Goal: Task Accomplishment & Management: Manage account settings

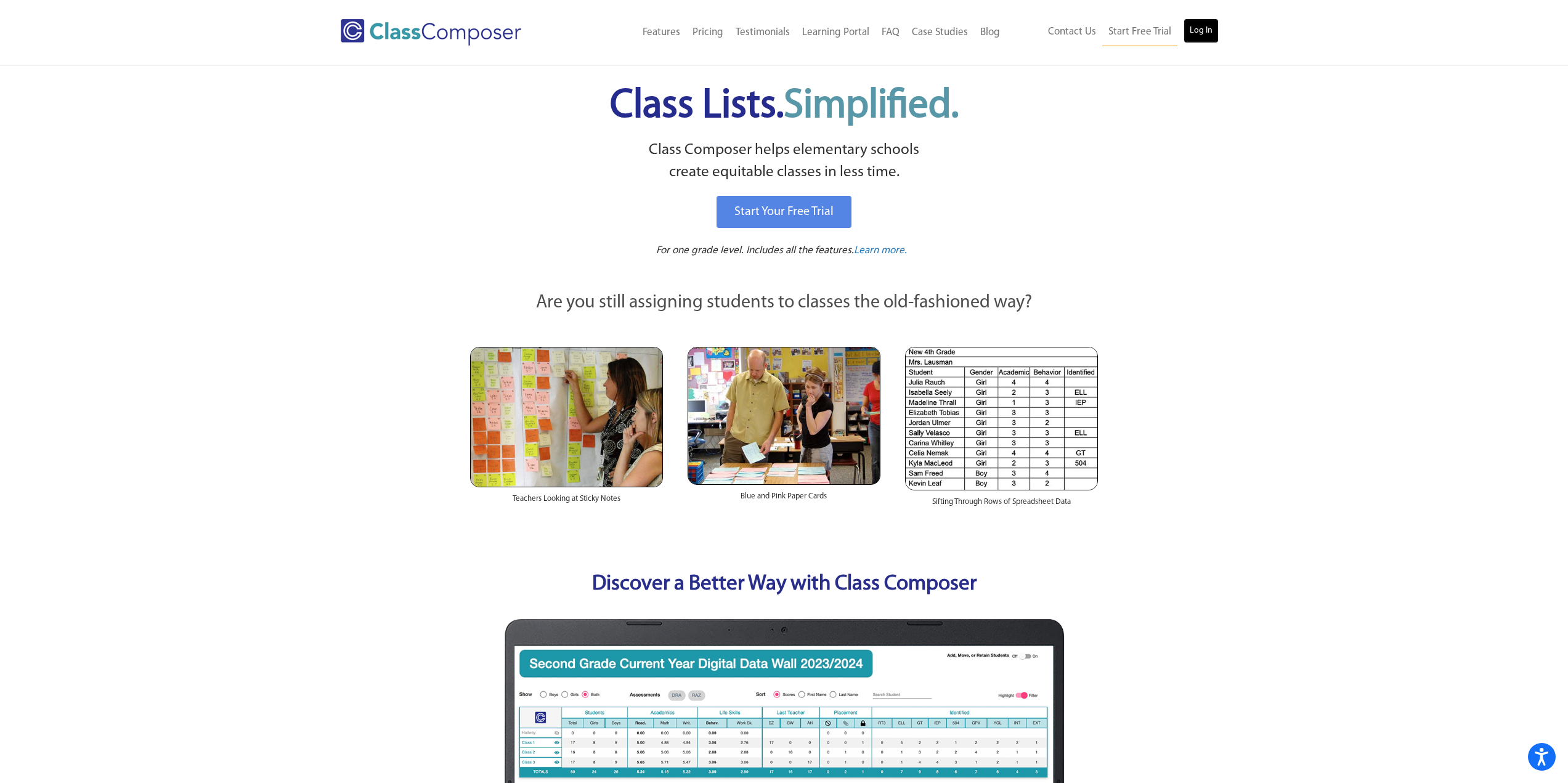
click at [1198, 28] on link "Log In" at bounding box center [1202, 31] width 35 height 25
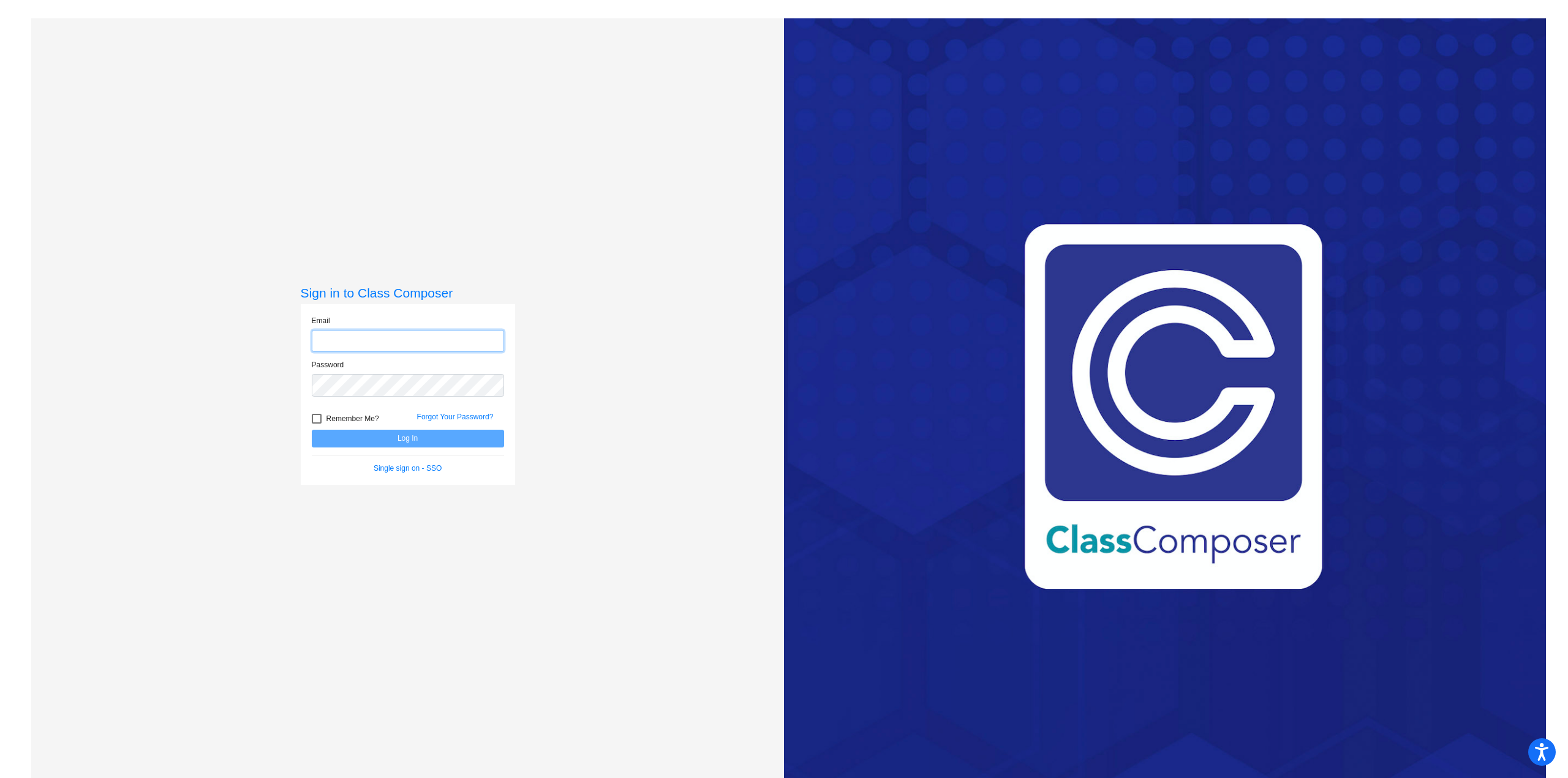
type input "rehfust@fowlervilleschools.org"
click at [469, 435] on button "Log In" at bounding box center [407, 439] width 192 height 18
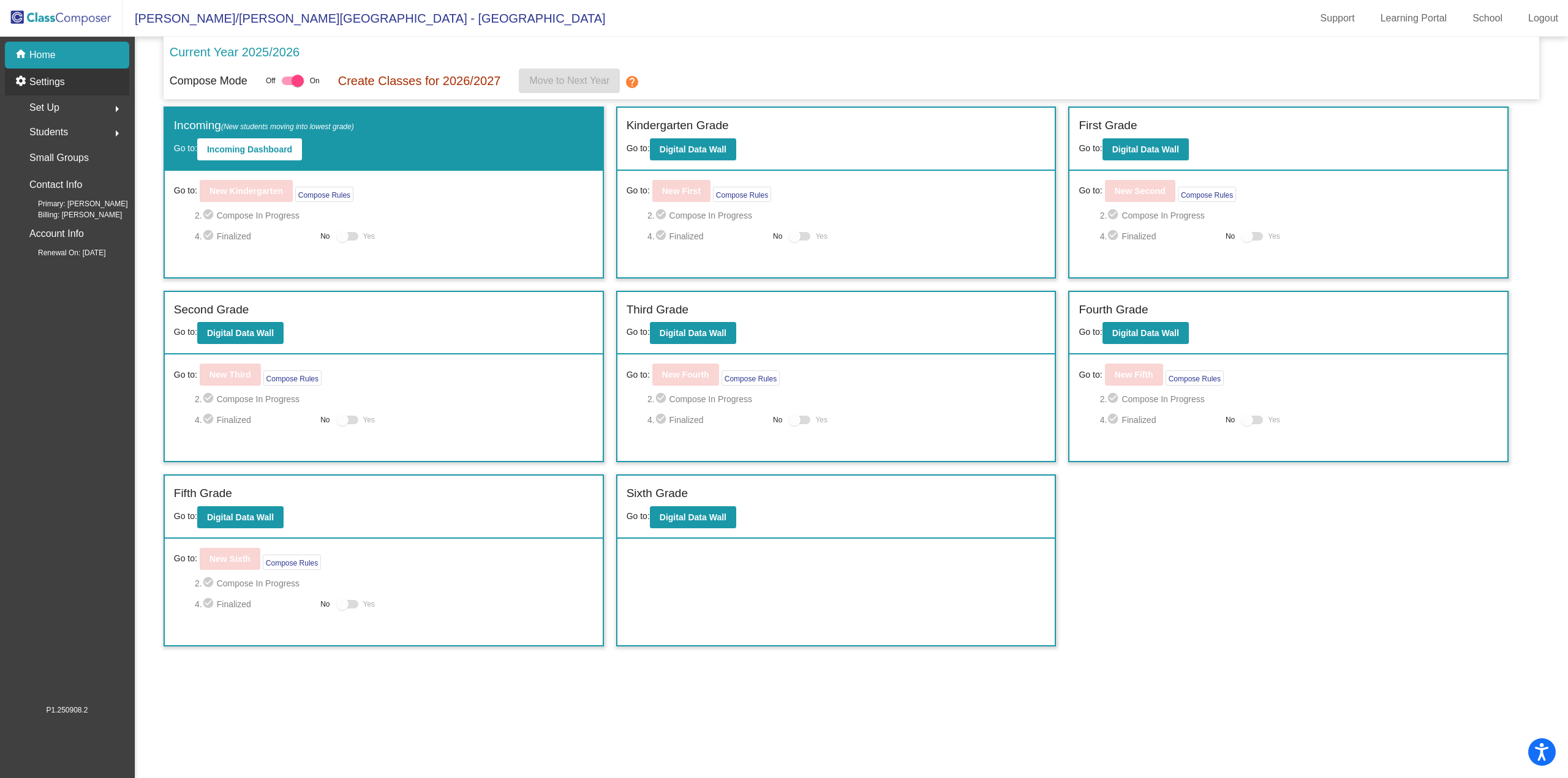
click at [48, 81] on p "Settings" at bounding box center [47, 82] width 35 height 14
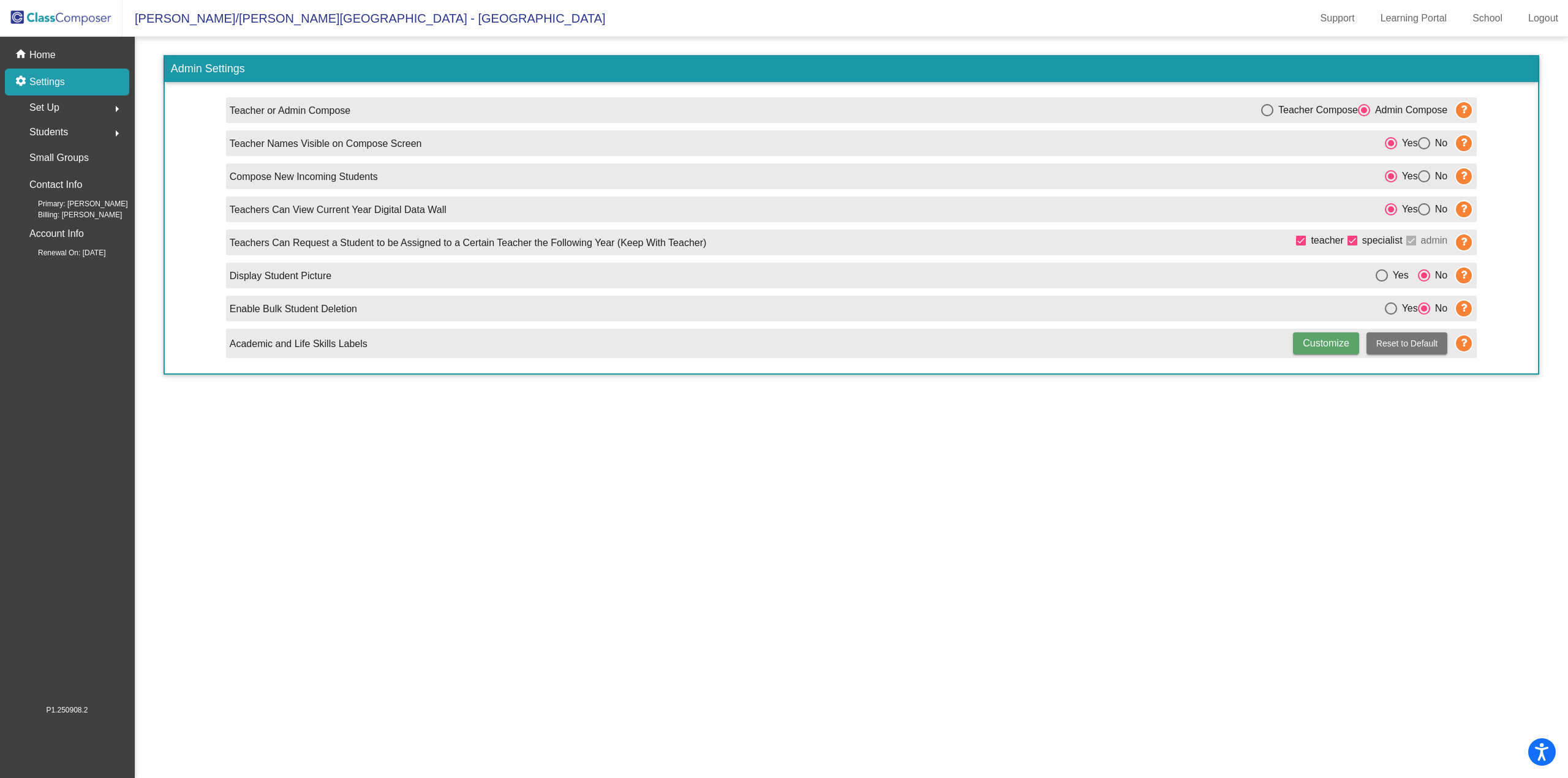
click at [50, 107] on span "Set Up" at bounding box center [45, 107] width 30 height 17
click at [52, 183] on p "Users" at bounding box center [42, 188] width 24 height 14
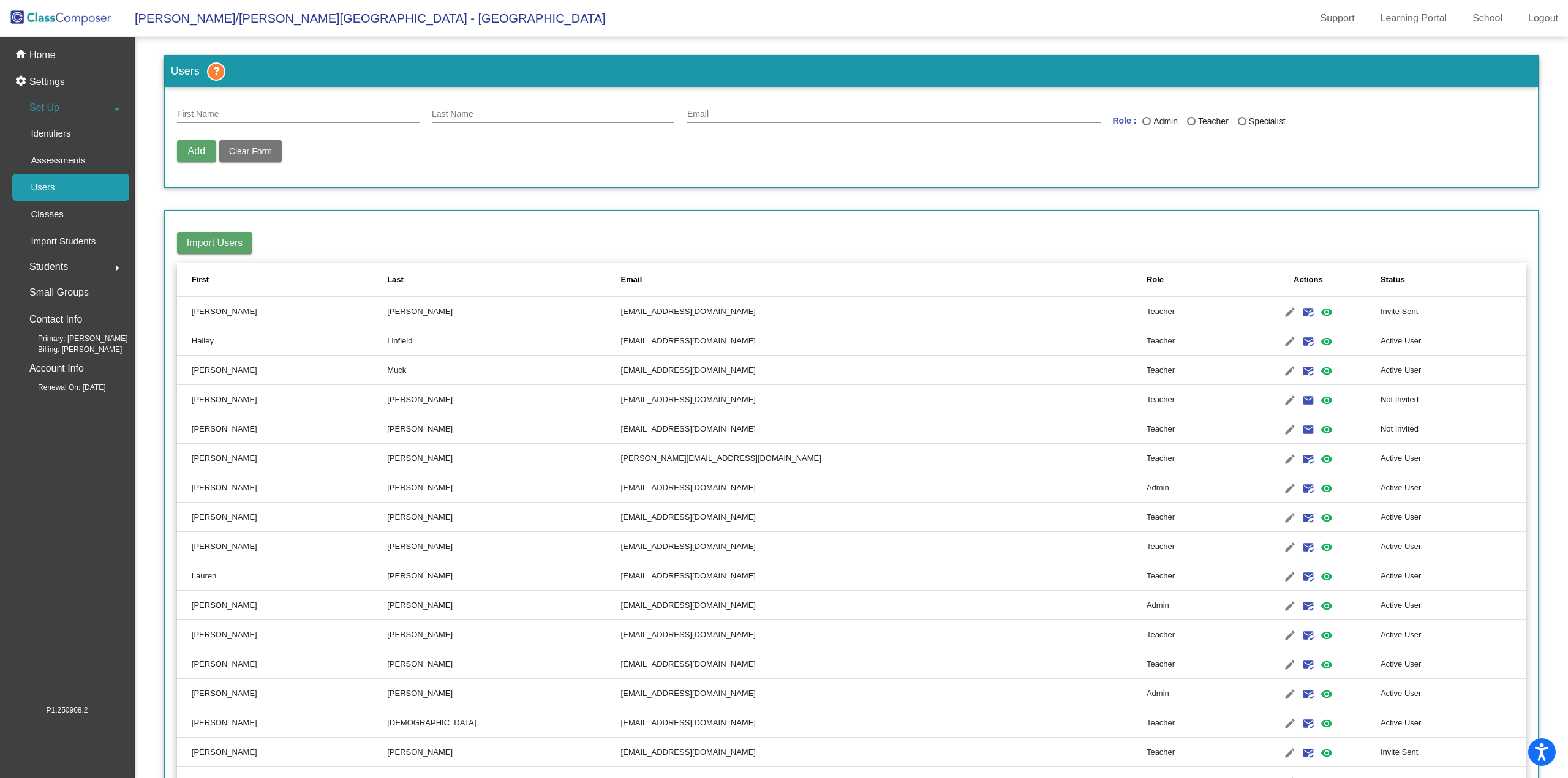
click at [236, 109] on div "First Name" at bounding box center [299, 111] width 243 height 24
type input "Lewis"
type input "Hoffman"
type input "hoffmanl@fowlervilleschools.org"
click at [1142, 122] on div "Last Name" at bounding box center [1146, 121] width 9 height 9
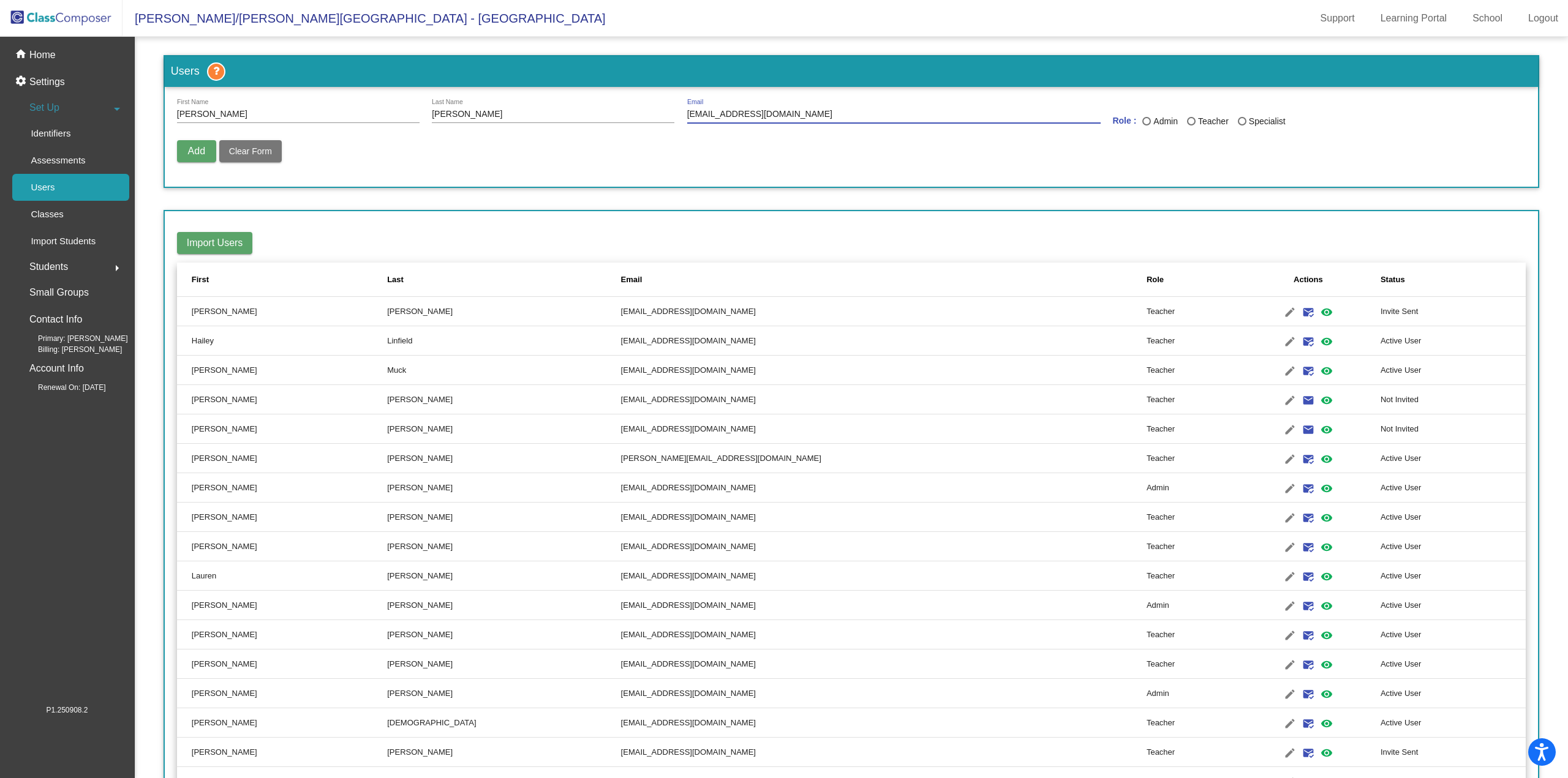
click at [1146, 125] on input "Admin" at bounding box center [1146, 125] width 1 height 1
radio input "true"
click at [193, 149] on span "Add" at bounding box center [196, 151] width 17 height 10
radio input "false"
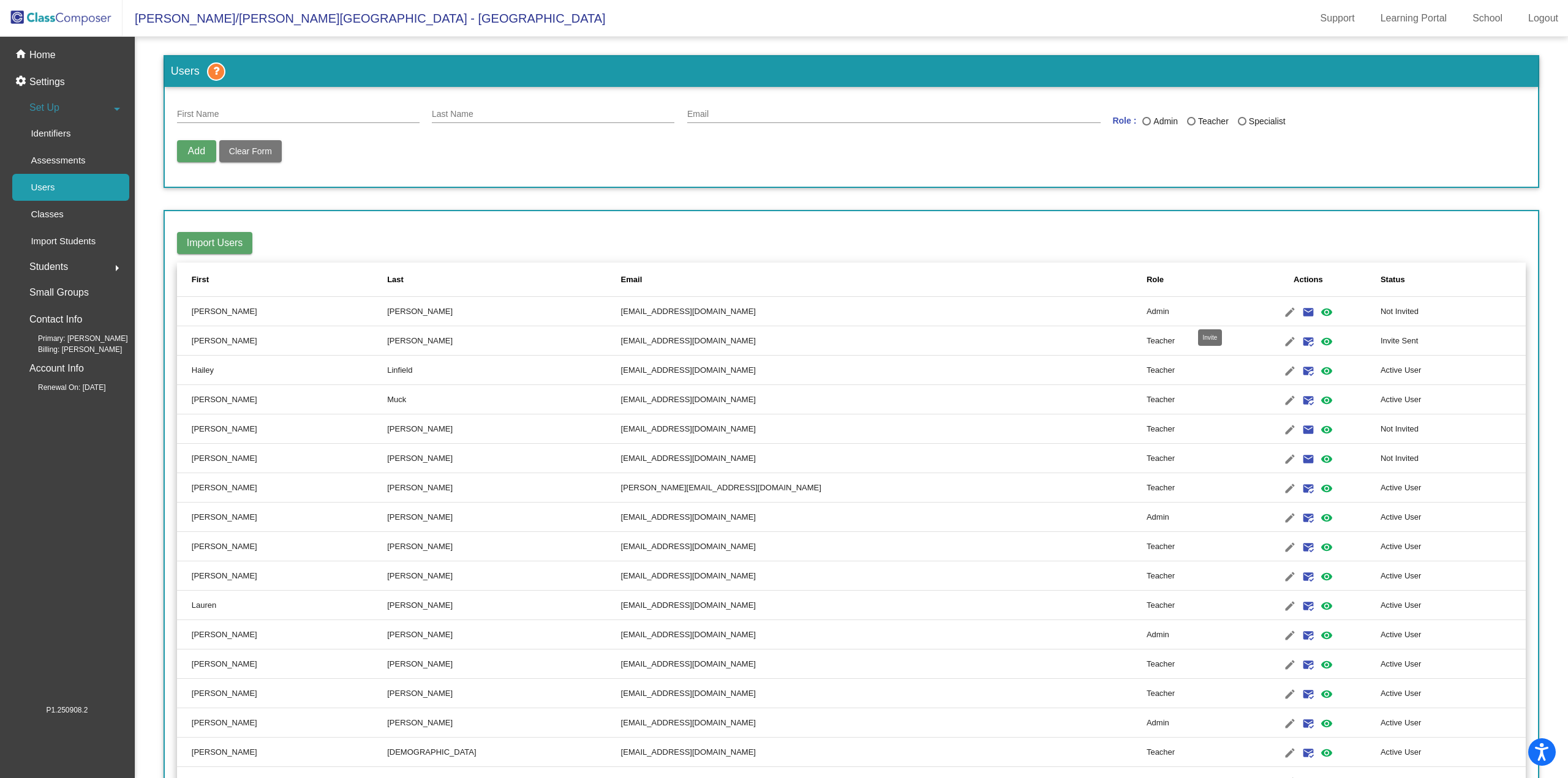
click at [1301, 313] on mat-icon "email" at bounding box center [1308, 312] width 14 height 14
